Goal: Task Accomplishment & Management: Manage account settings

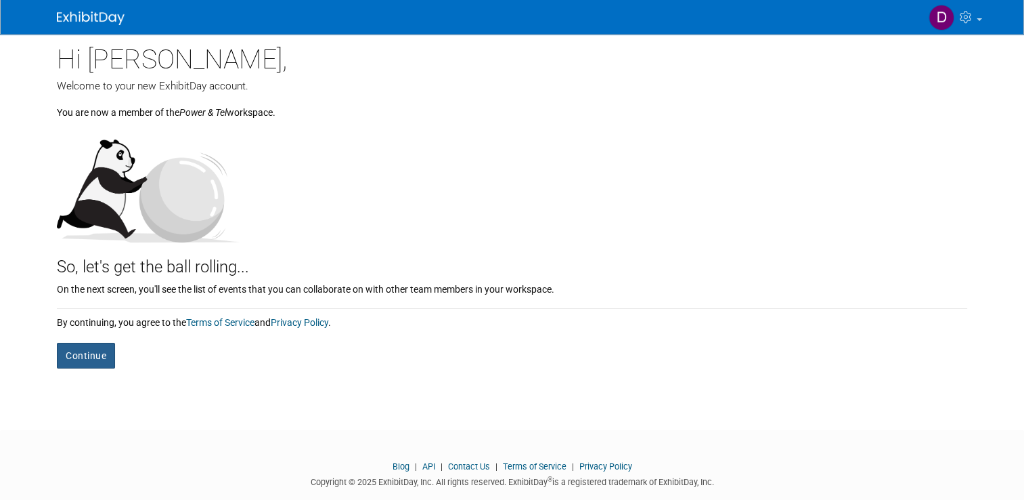
click at [85, 354] on button "Continue" at bounding box center [86, 356] width 58 height 26
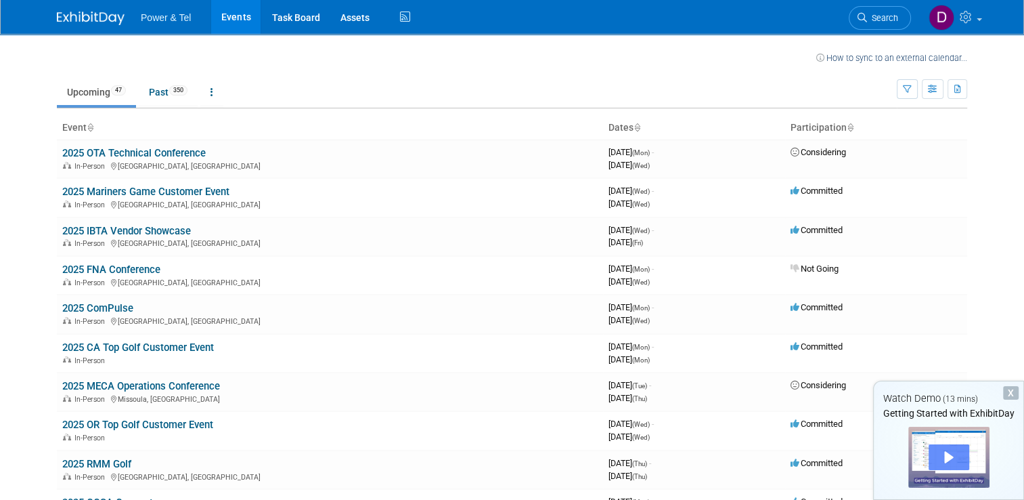
click at [947, 452] on div "Play" at bounding box center [949, 457] width 41 height 26
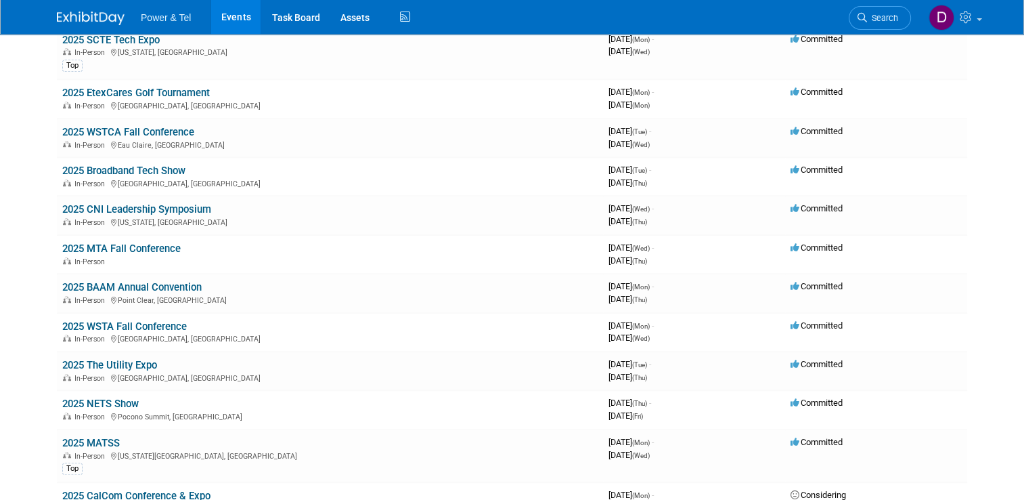
scroll to position [885, 0]
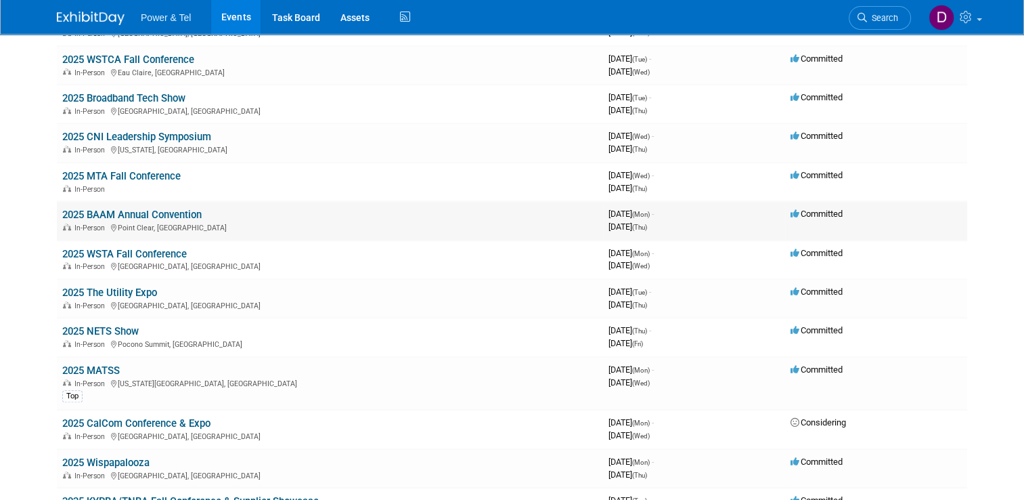
click at [820, 210] on span "Committed" at bounding box center [817, 214] width 52 height 10
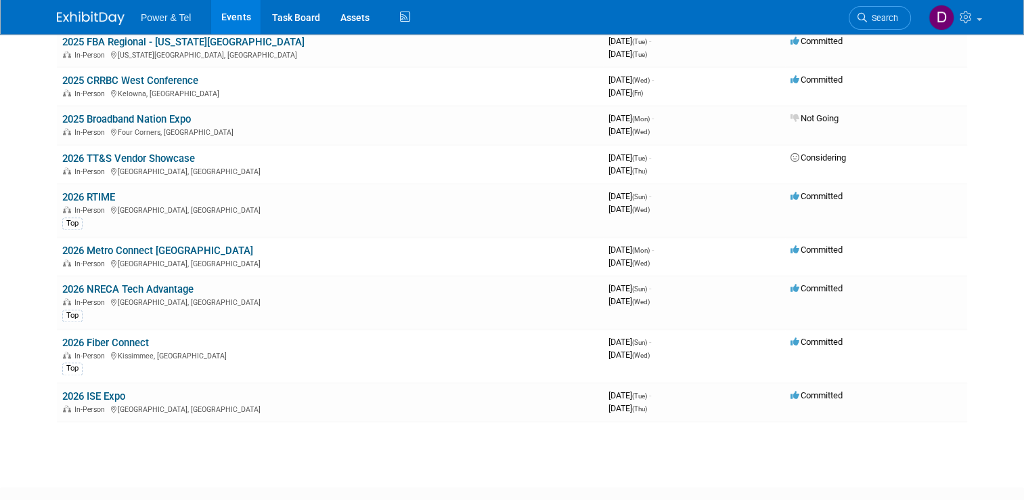
scroll to position [1625, 0]
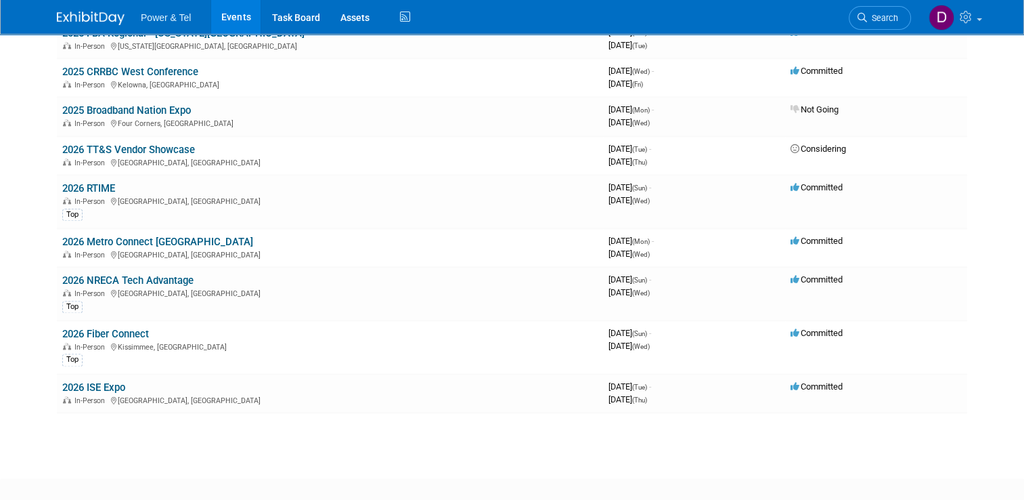
click at [164, 14] on span "Power & Tel" at bounding box center [166, 17] width 50 height 11
click at [288, 14] on link "Task Board" at bounding box center [295, 17] width 68 height 34
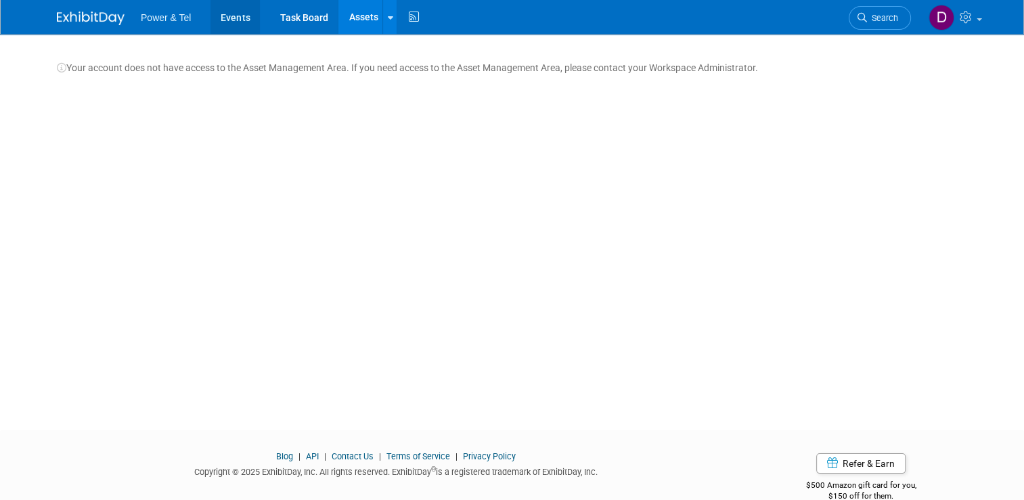
click at [229, 18] on link "Events" at bounding box center [235, 17] width 49 height 34
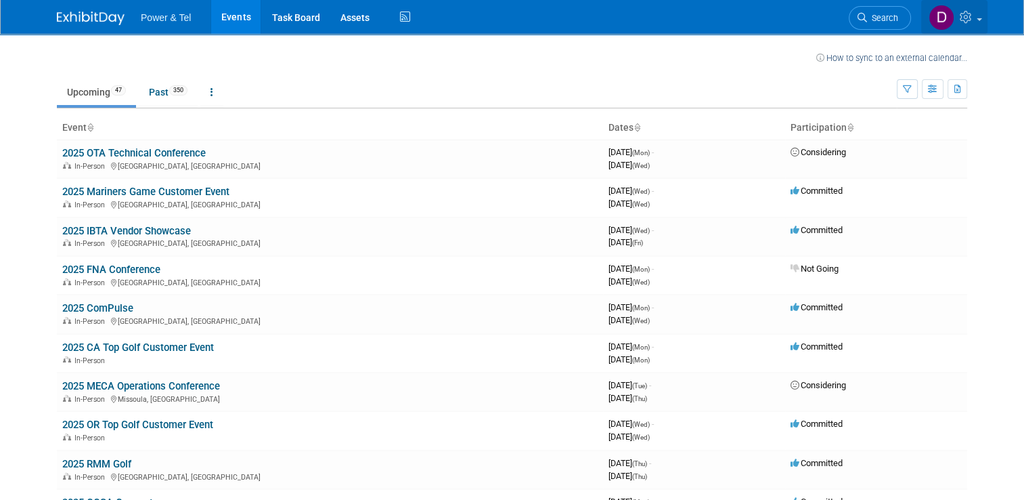
click at [948, 15] on img at bounding box center [942, 18] width 26 height 26
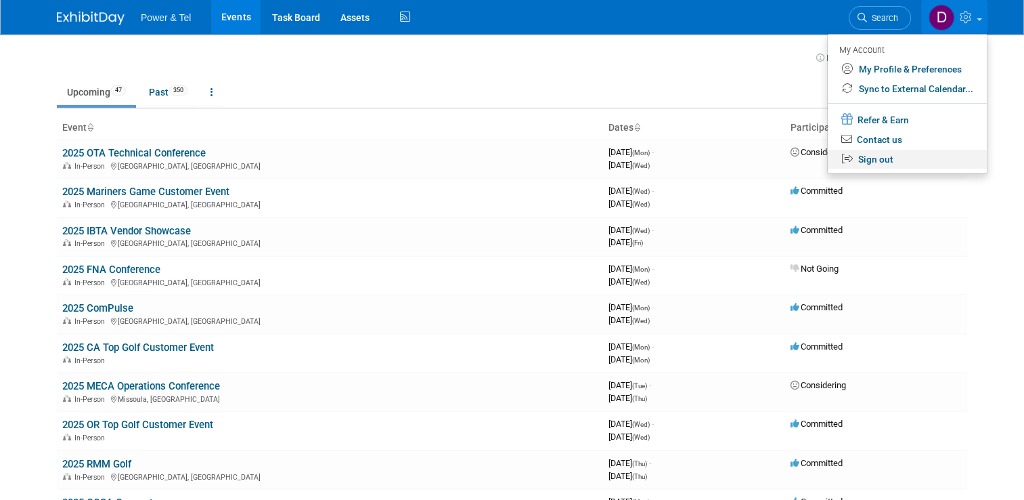
click at [894, 165] on link "Sign out" at bounding box center [907, 160] width 159 height 20
